Goal: Find specific page/section: Find specific page/section

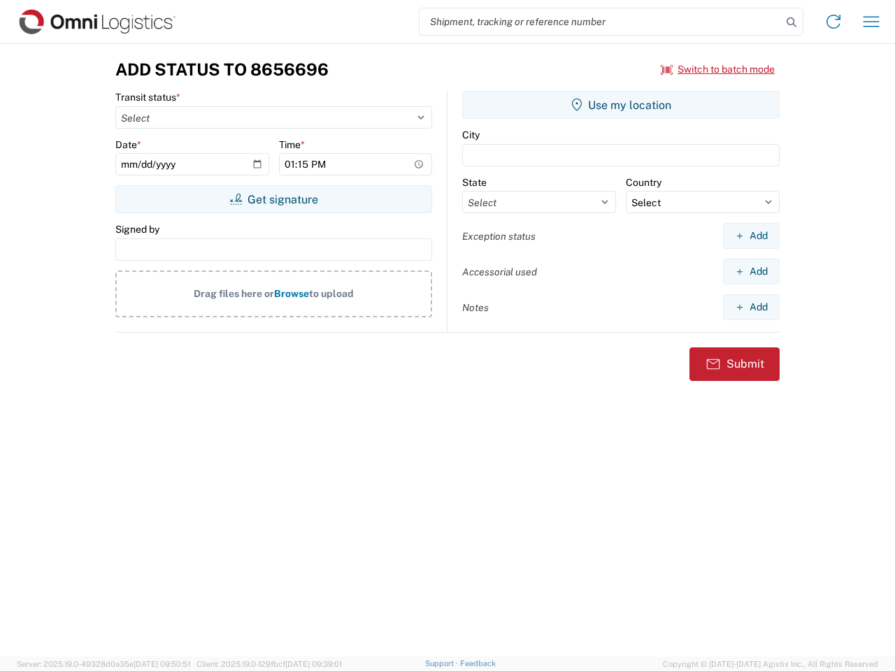
click at [600, 22] on input "search" at bounding box center [600, 21] width 362 height 27
click at [791, 22] on icon at bounding box center [791, 23] width 20 height 20
click at [833, 22] on icon at bounding box center [833, 21] width 22 height 22
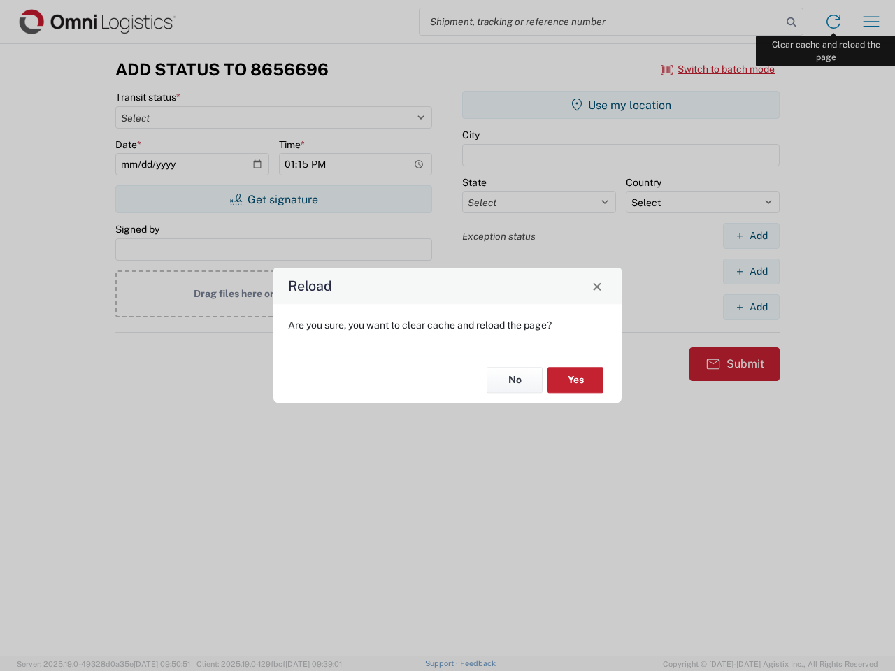
click at [871, 22] on div "Reload Are you sure, you want to clear cache and reload the page? No Yes" at bounding box center [447, 335] width 895 height 671
click at [718, 69] on div "Reload Are you sure, you want to clear cache and reload the page? No Yes" at bounding box center [447, 335] width 895 height 671
click at [273, 199] on div "Reload Are you sure, you want to clear cache and reload the page? No Yes" at bounding box center [447, 335] width 895 height 671
click at [621, 105] on div "Reload Are you sure, you want to clear cache and reload the page? No Yes" at bounding box center [447, 335] width 895 height 671
click at [751, 236] on div "Reload Are you sure, you want to clear cache and reload the page? No Yes" at bounding box center [447, 335] width 895 height 671
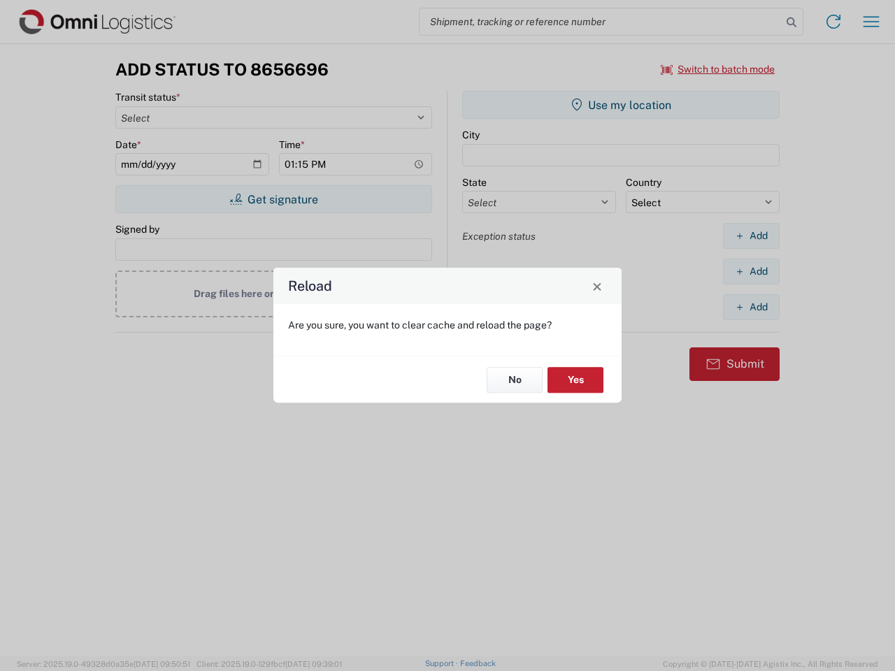
click at [751, 271] on div "Reload Are you sure, you want to clear cache and reload the page? No Yes" at bounding box center [447, 335] width 895 height 671
click at [751, 307] on div "Reload Are you sure, you want to clear cache and reload the page? No Yes" at bounding box center [447, 335] width 895 height 671
